Goal: Task Accomplishment & Management: Use online tool/utility

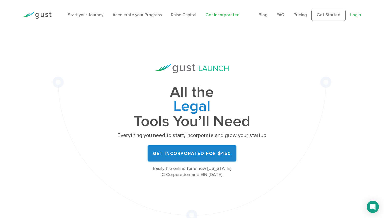
click at [355, 17] on link "Login" at bounding box center [356, 14] width 11 height 5
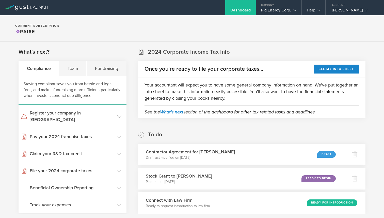
click at [95, 117] on header "Register your company in [GEOGRAPHIC_DATA]" at bounding box center [73, 115] width 108 height 23
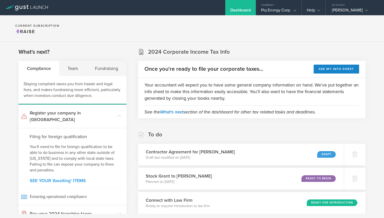
click at [72, 178] on link "SEE YOUR 'Awaiting' ITEMS" at bounding box center [73, 180] width 86 height 5
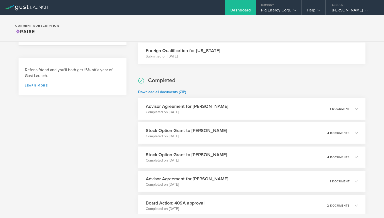
scroll to position [245, 0]
